Goal: Information Seeking & Learning: Learn about a topic

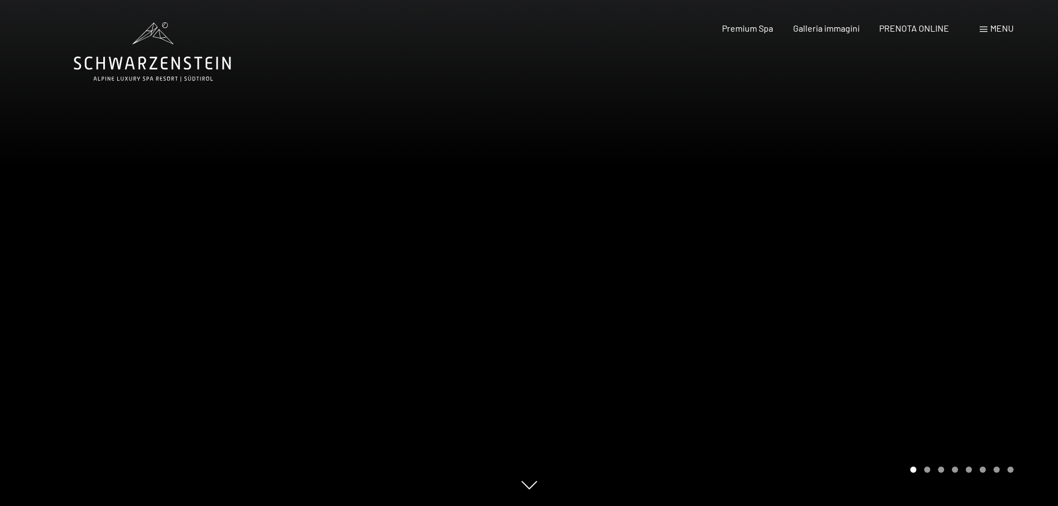
click at [995, 32] on span "Menu" at bounding box center [1001, 28] width 23 height 11
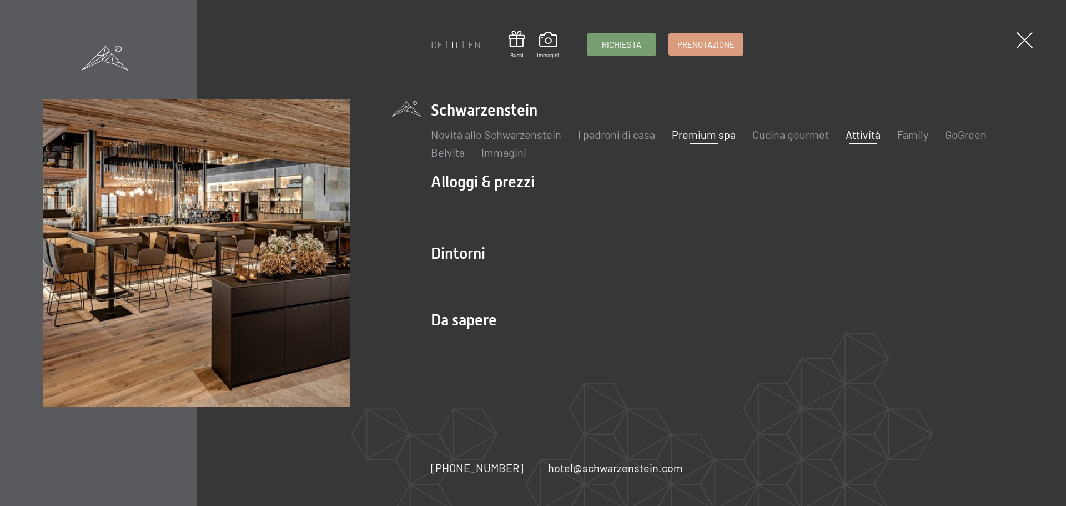
click at [864, 134] on link "Attività" at bounding box center [863, 134] width 35 height 13
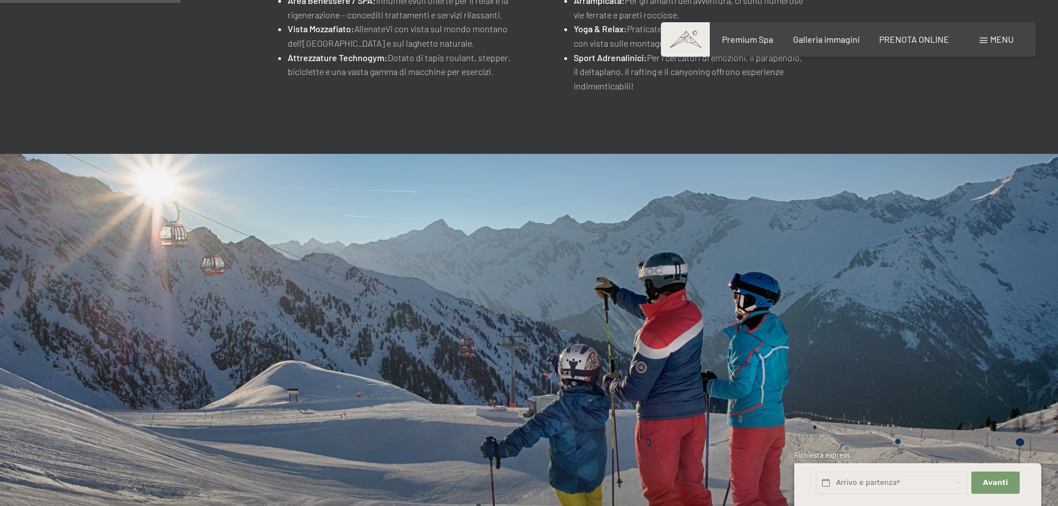
scroll to position [611, 0]
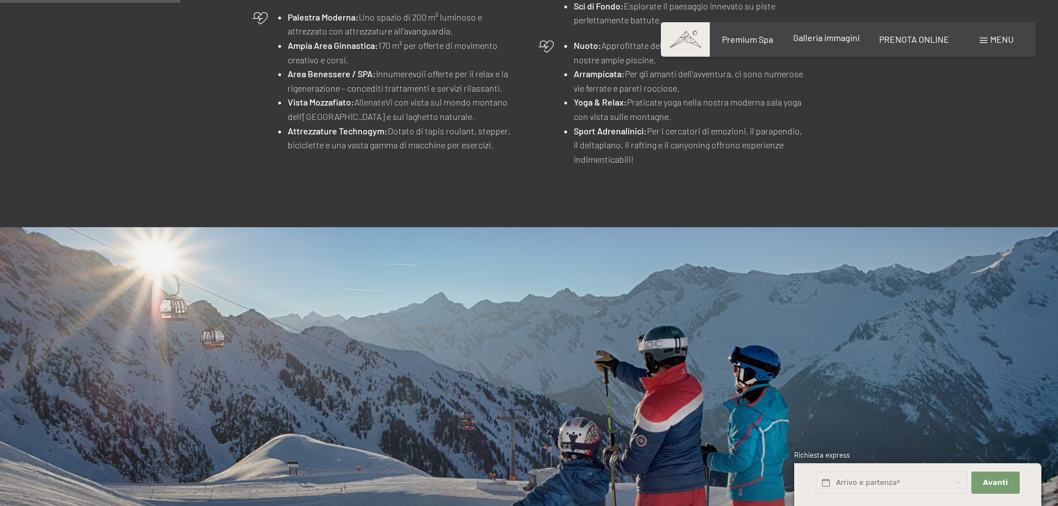
click at [831, 44] on div "Premium Spa Galleria immagini PRENOTA ONLINE" at bounding box center [825, 39] width 285 height 12
click at [831, 38] on span "Galleria immagini" at bounding box center [826, 37] width 67 height 11
